Goal: Information Seeking & Learning: Learn about a topic

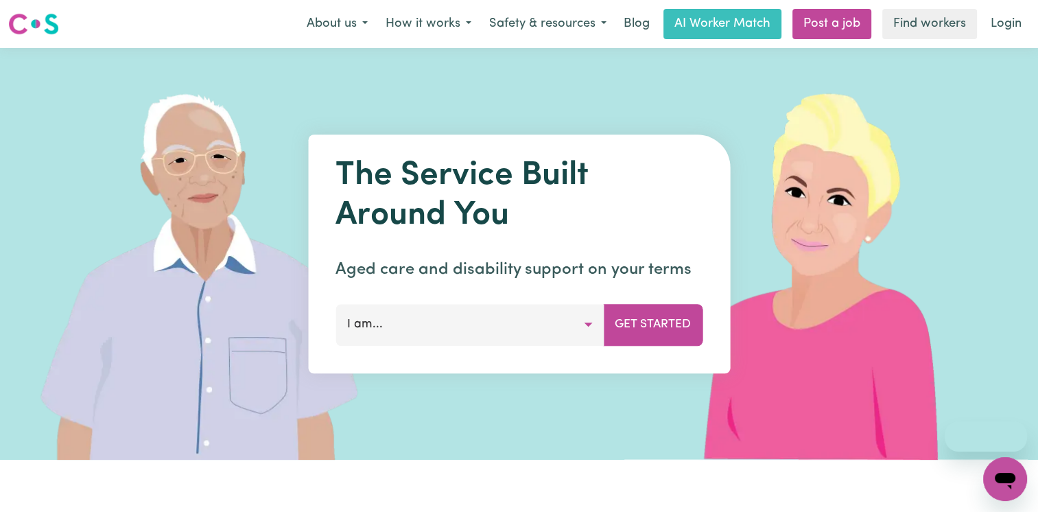
click at [468, 326] on button "I am..." at bounding box center [470, 324] width 268 height 41
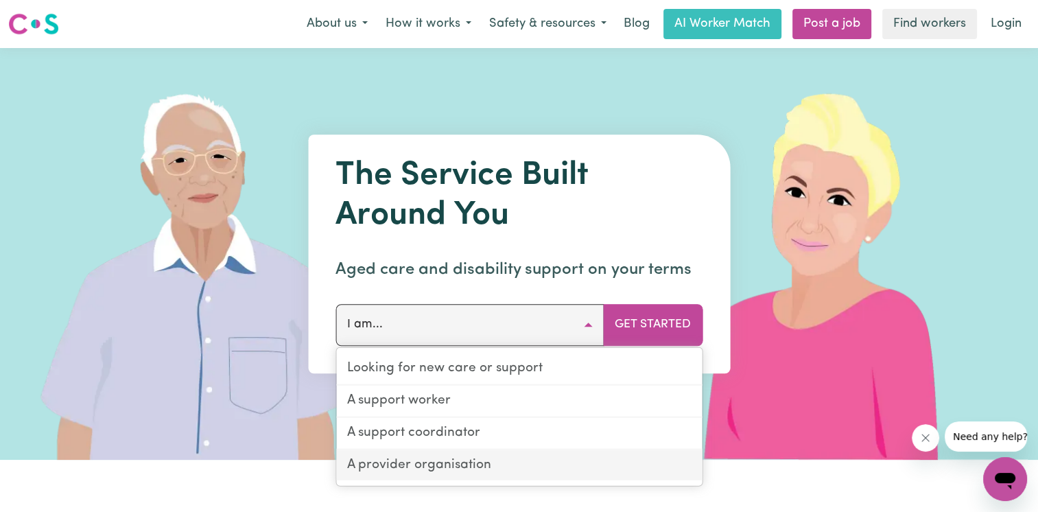
click at [404, 466] on link "A provider organisation" at bounding box center [519, 464] width 366 height 31
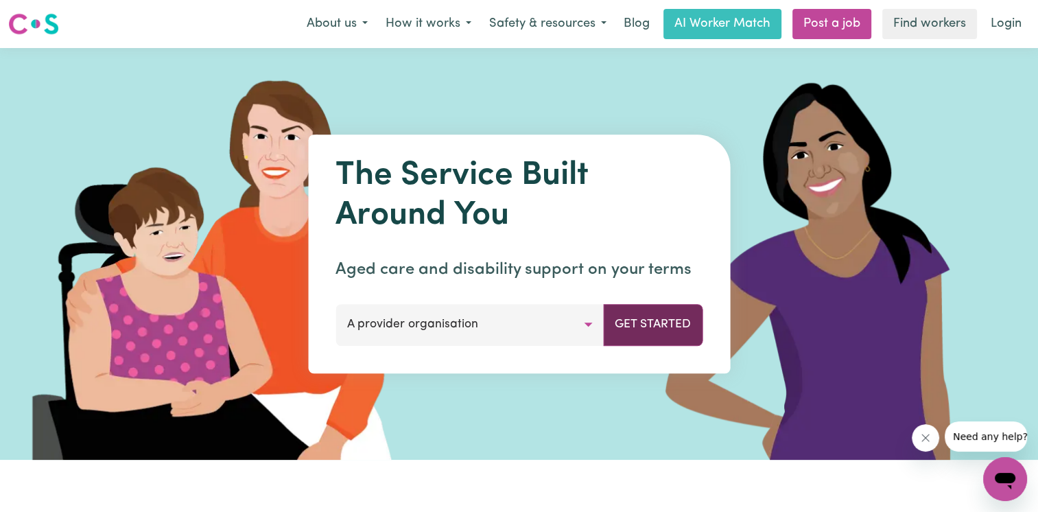
click at [654, 315] on button "Get Started" at bounding box center [652, 324] width 99 height 41
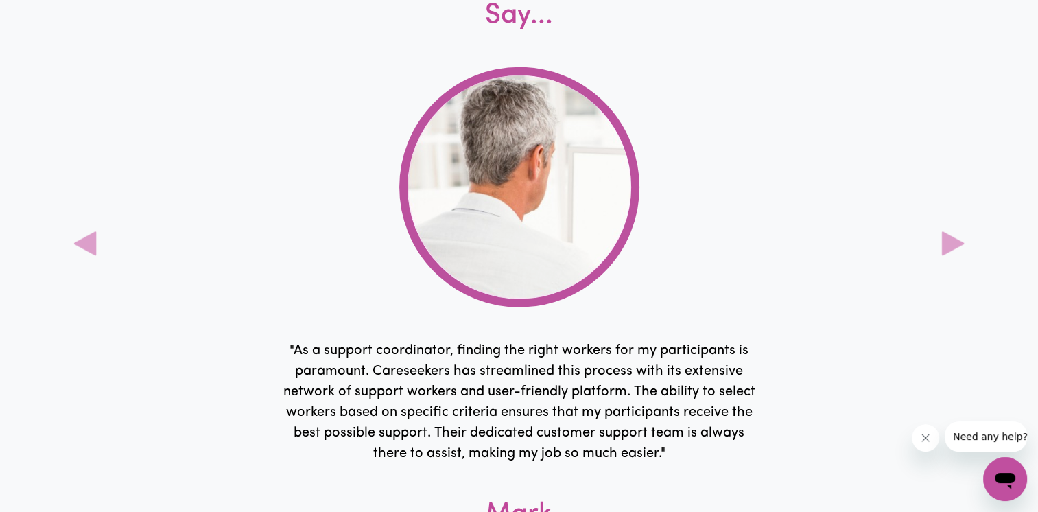
scroll to position [3568, 0]
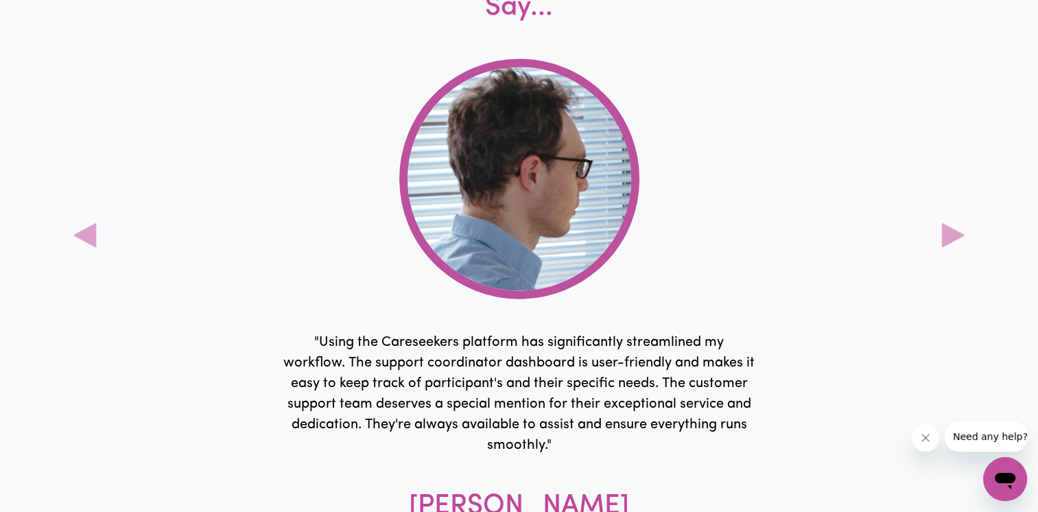
drag, startPoint x: 995, startPoint y: 344, endPoint x: 990, endPoint y: 361, distance: 17.8
drag, startPoint x: 990, startPoint y: 361, endPoint x: 930, endPoint y: 375, distance: 61.4
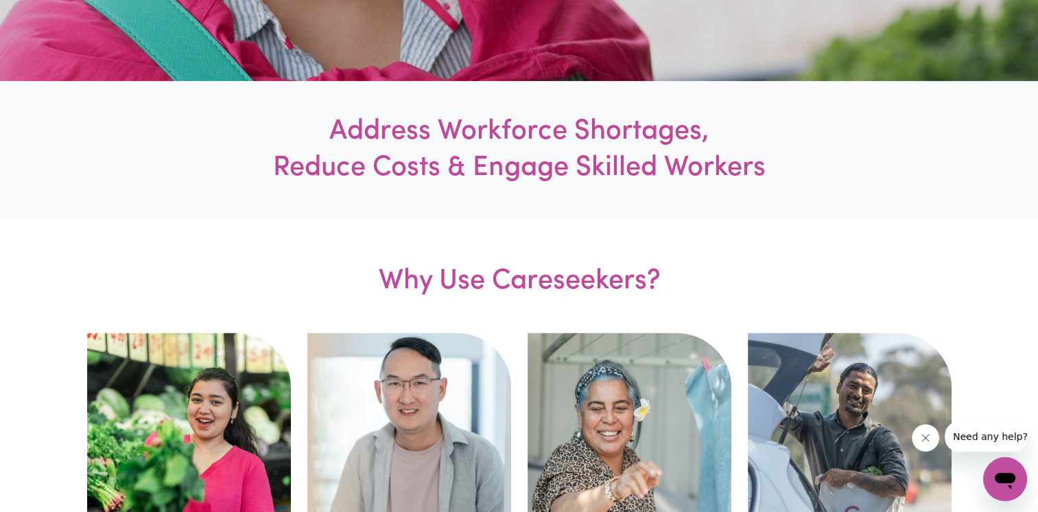
scroll to position [0, 0]
